Goal: Task Accomplishment & Management: Manage account settings

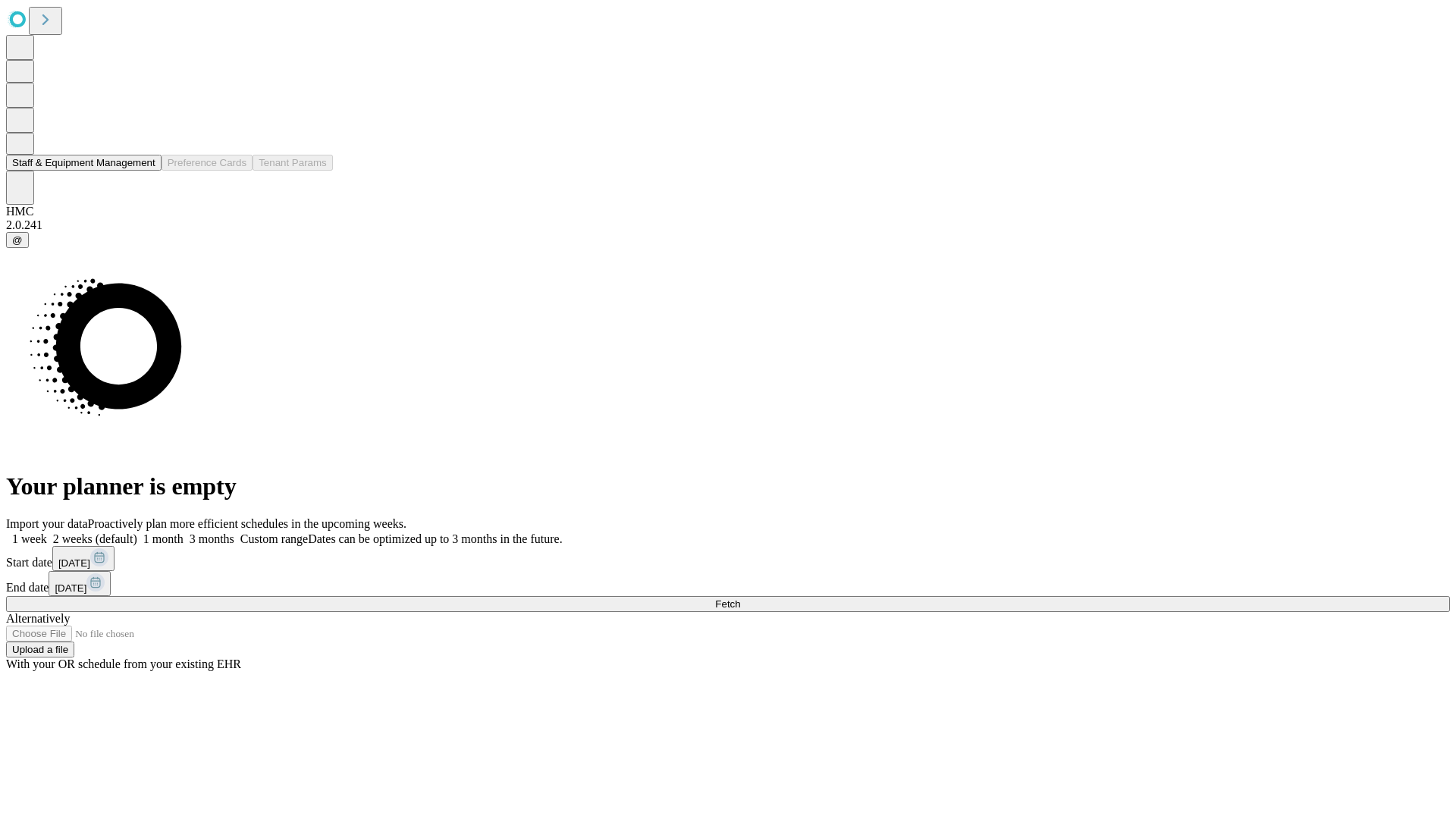
click at [144, 170] on button "Staff & Equipment Management" at bounding box center [84, 163] width 156 height 16
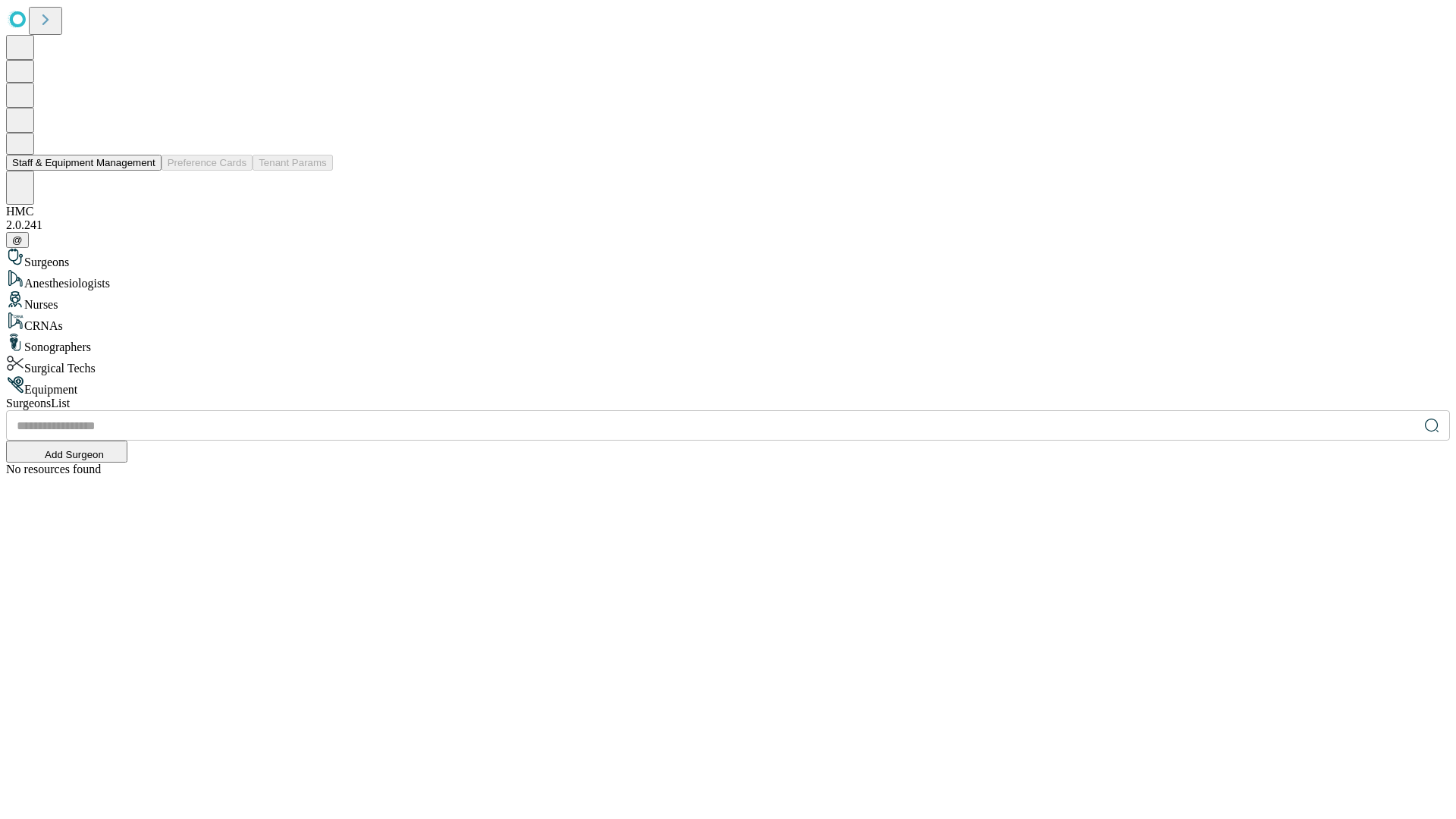
click at [144, 170] on button "Staff & Equipment Management" at bounding box center [84, 163] width 156 height 16
